Goal: Transaction & Acquisition: Purchase product/service

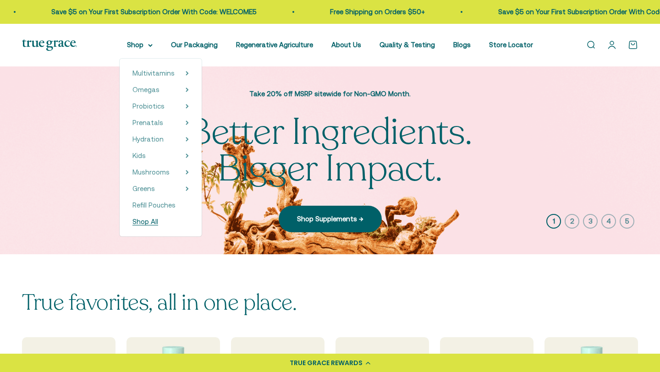
click at [154, 223] on span "Shop All" at bounding box center [146, 222] width 26 height 8
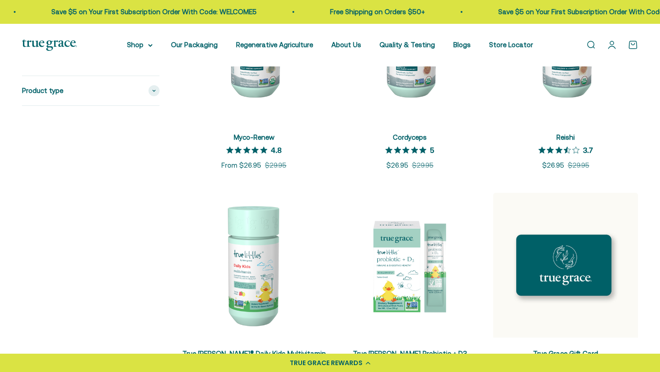
scroll to position [1198, 0]
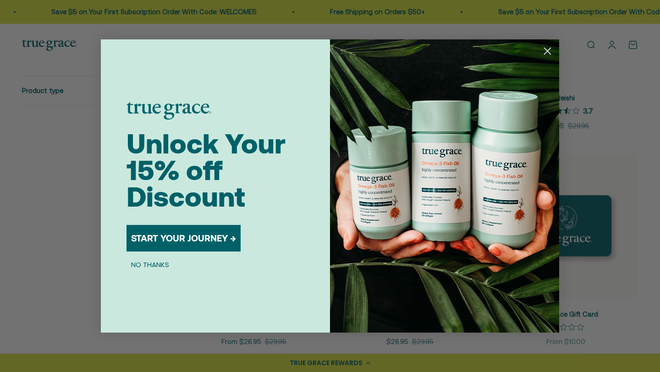
click at [552, 54] on circle "Close dialog" at bounding box center [547, 51] width 15 height 15
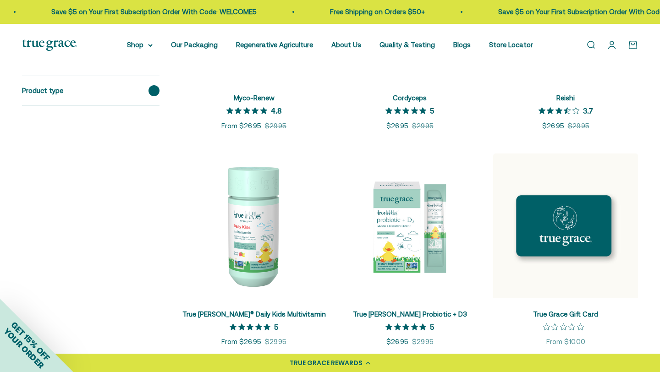
click at [148, 85] on div "Product type" at bounding box center [91, 90] width 138 height 29
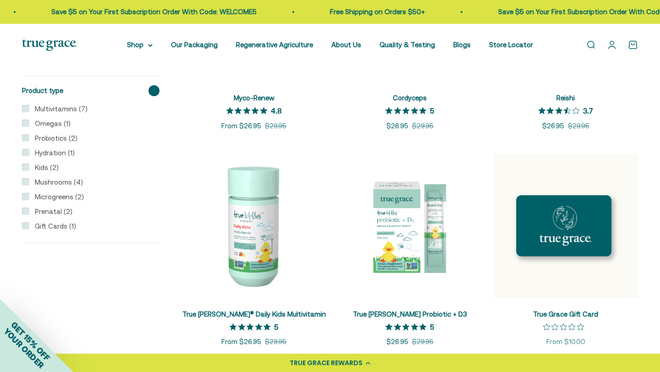
click at [148, 87] on div "Product type" at bounding box center [91, 90] width 138 height 29
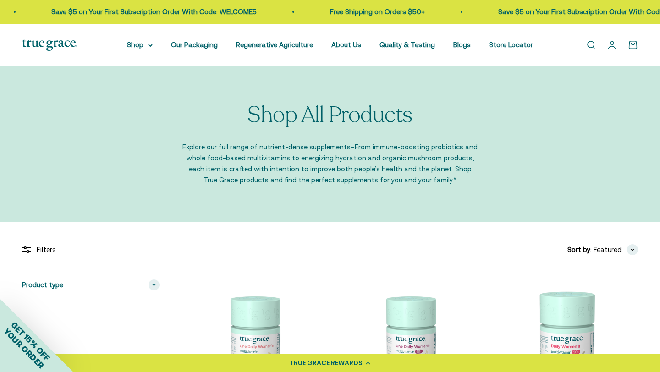
scroll to position [7, 0]
